Goal: Find contact information: Find contact information

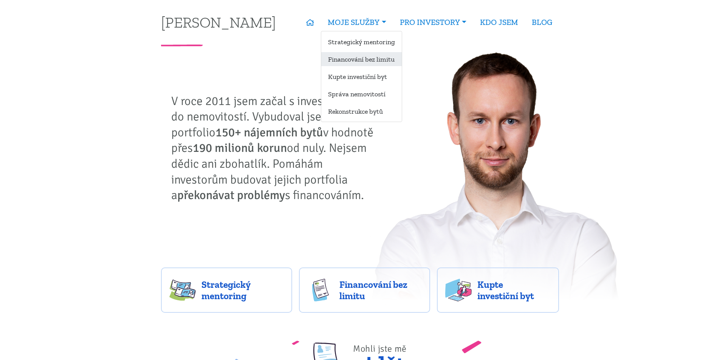
click at [362, 58] on link "Financování bez limitu" at bounding box center [361, 59] width 81 height 14
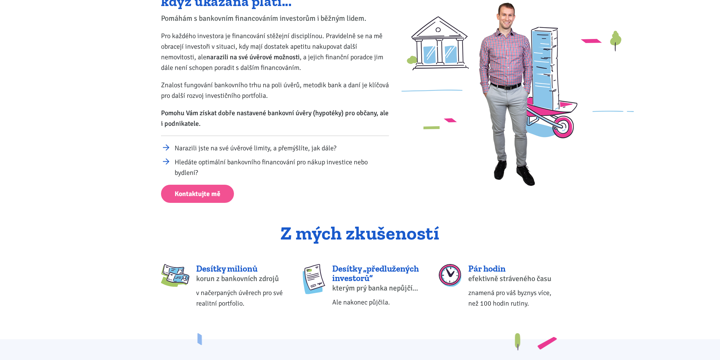
scroll to position [113, 0]
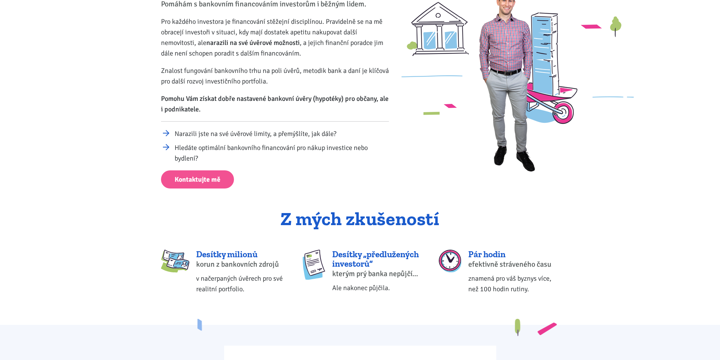
click at [294, 135] on li "Narazili jste na své úvěrové limity, a přemýšlíte, jak dále?" at bounding box center [282, 134] width 214 height 11
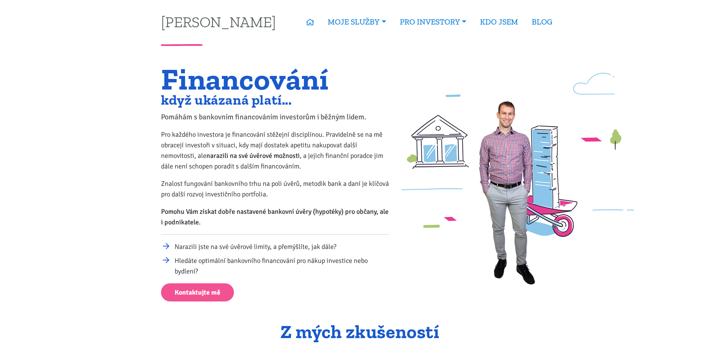
scroll to position [0, 0]
drag, startPoint x: 257, startPoint y: 161, endPoint x: 231, endPoint y: 202, distance: 49.0
click at [257, 161] on p "Pro každého investora je financování stěžejní disciplínou. Pravidelně se na mě …" at bounding box center [275, 151] width 228 height 42
click at [222, 205] on div "Financování když ukázaná platí... Pomáhám s bankovním financováním investorům i…" at bounding box center [275, 184] width 238 height 235
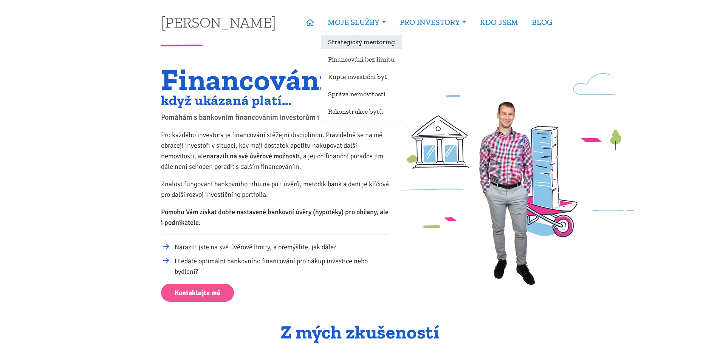
click at [344, 45] on link "Strategický mentoring" at bounding box center [361, 42] width 81 height 14
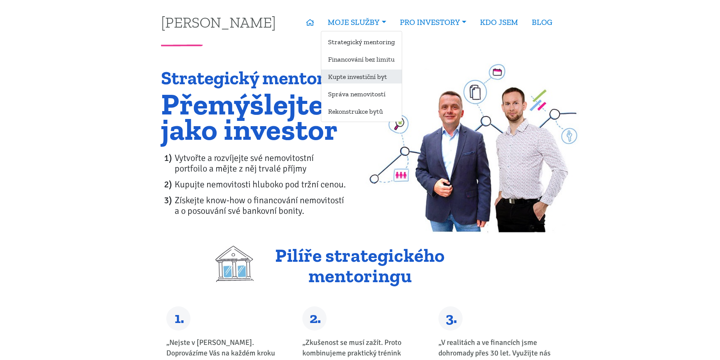
click at [363, 80] on link "Kupte investiční byt" at bounding box center [361, 77] width 81 height 14
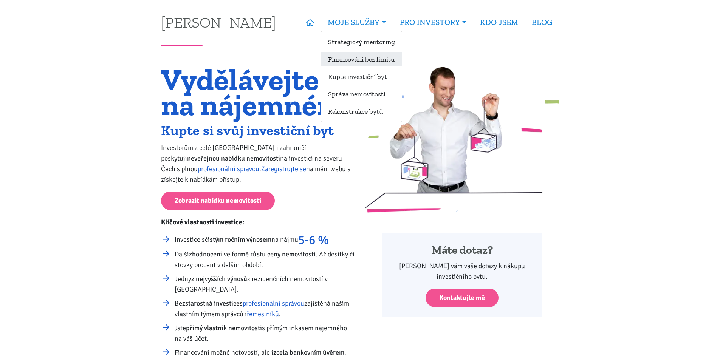
click at [343, 61] on link "Financování bez limitu" at bounding box center [361, 59] width 81 height 14
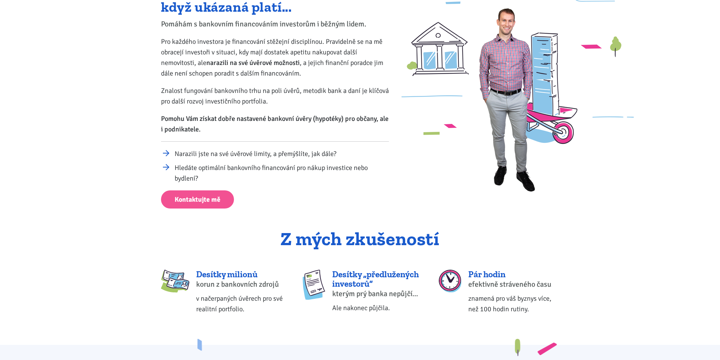
scroll to position [113, 0]
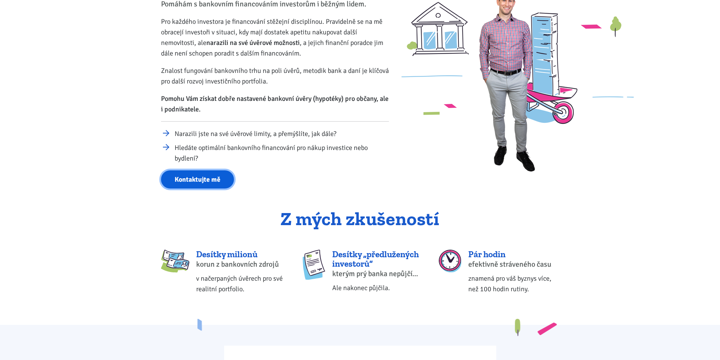
click at [212, 181] on link "Kontaktujte mě" at bounding box center [197, 180] width 73 height 19
